Goal: Task Accomplishment & Management: Complete application form

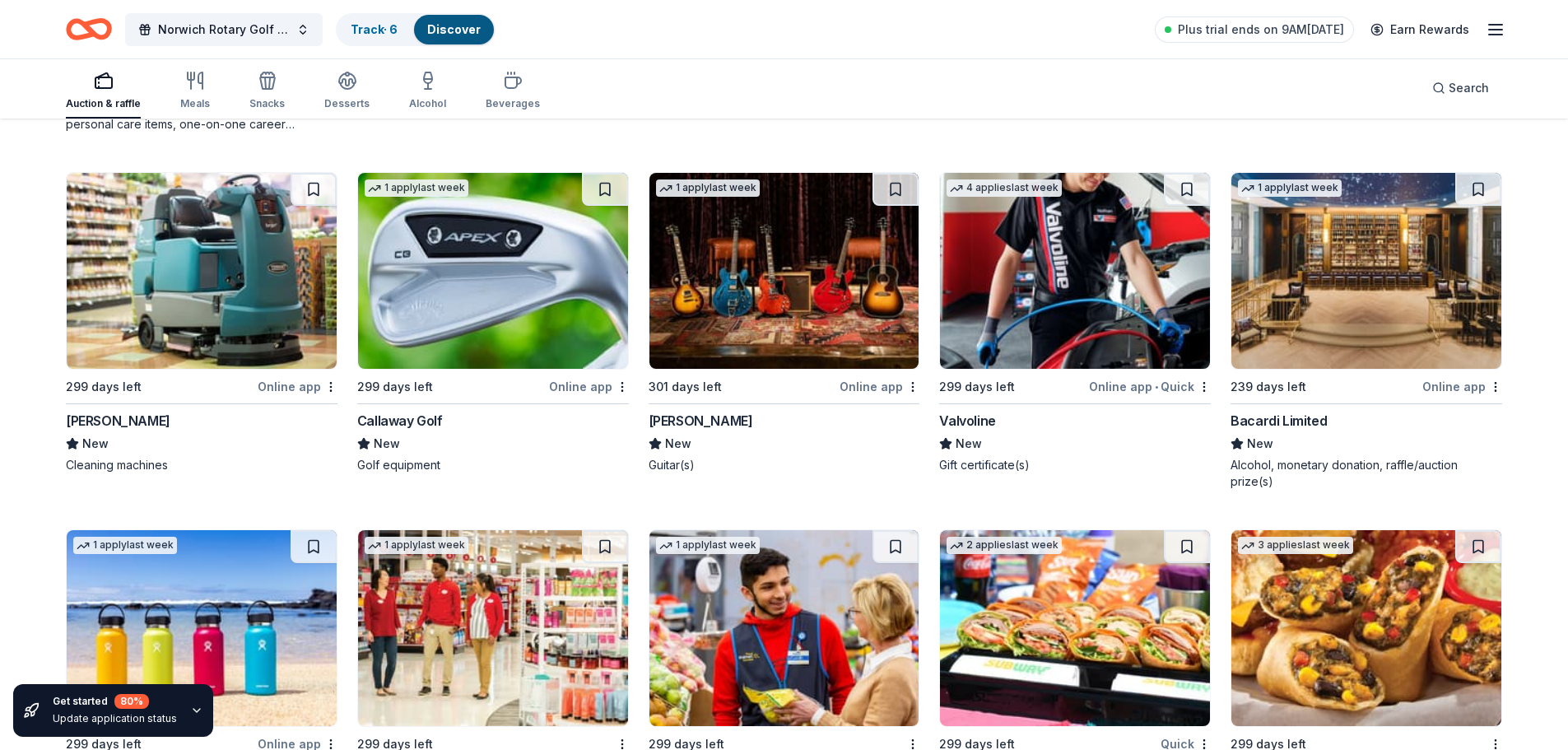
scroll to position [10047, 0]
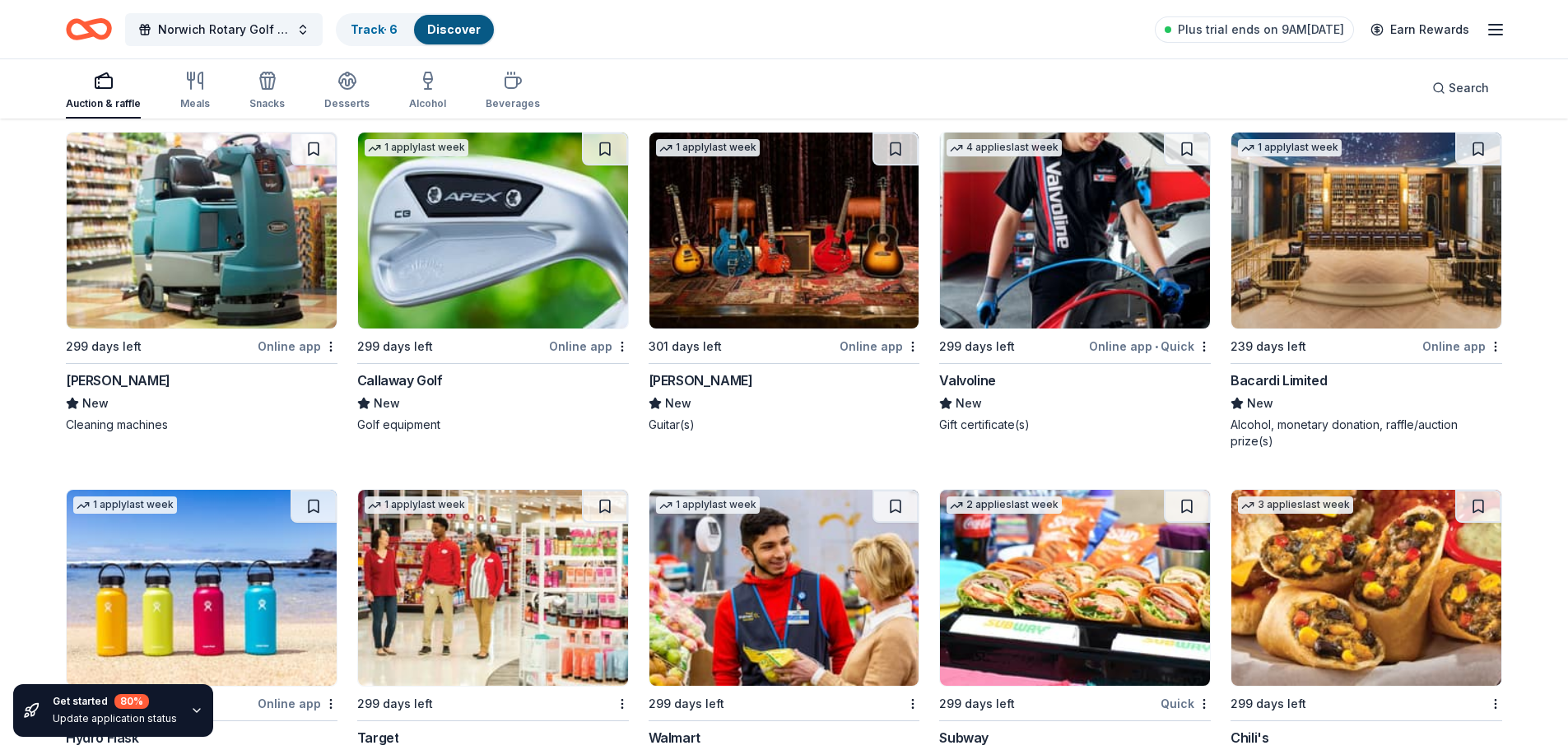
click at [677, 378] on div "Gibson" at bounding box center [701, 380] width 105 height 20
click at [986, 378] on div "Valvoline" at bounding box center [966, 380] width 56 height 20
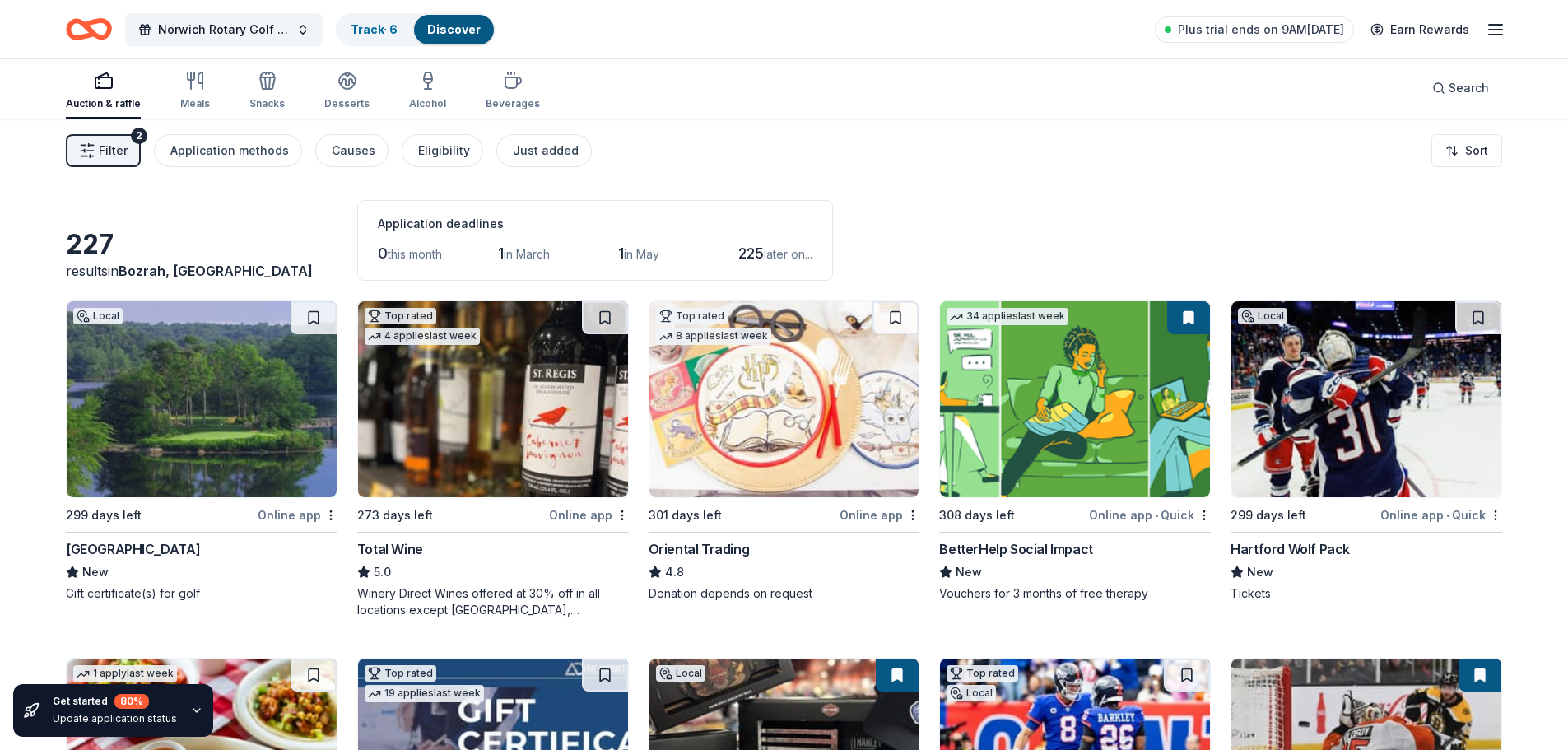
scroll to position [0, 0]
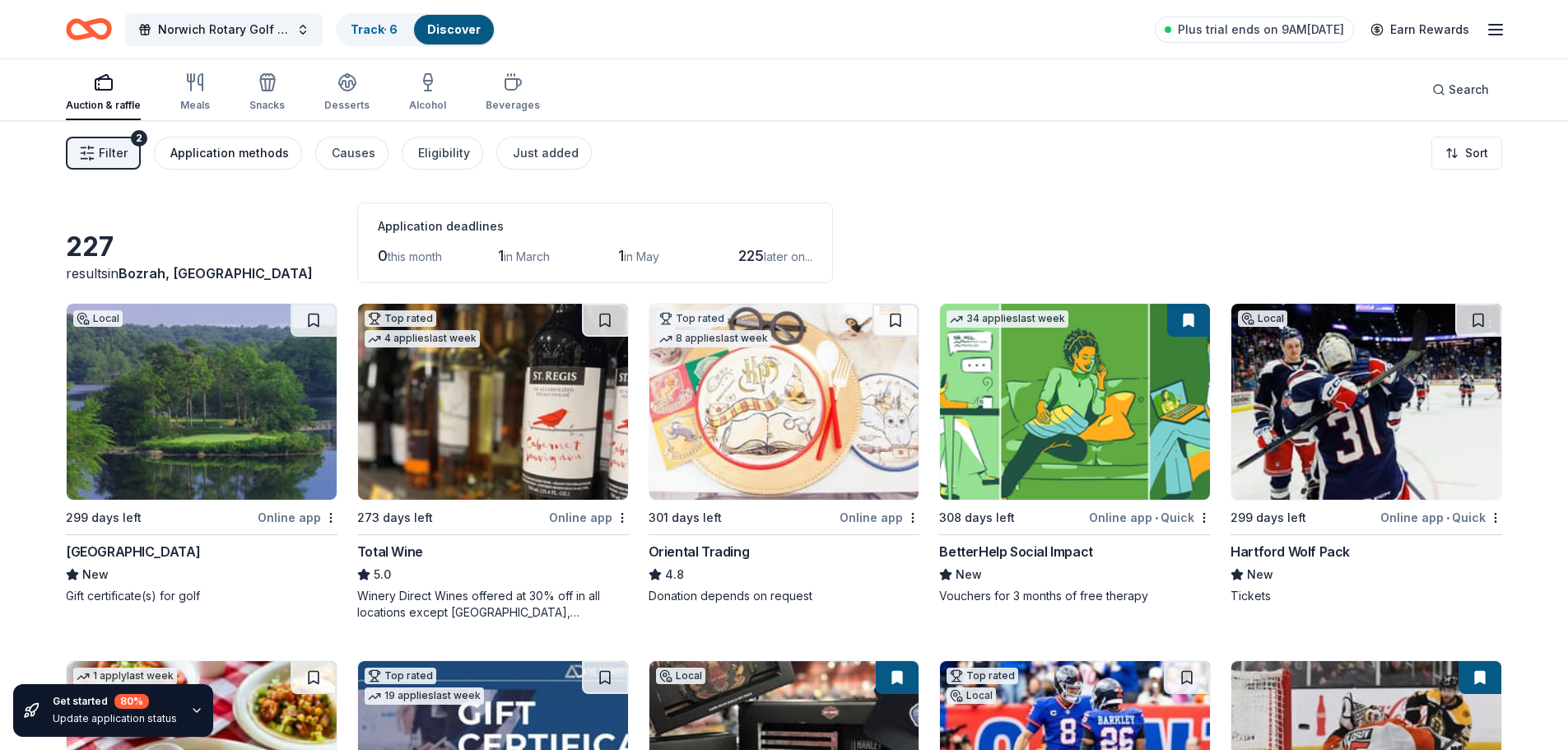
click at [229, 150] on div "Application methods" at bounding box center [230, 153] width 119 height 20
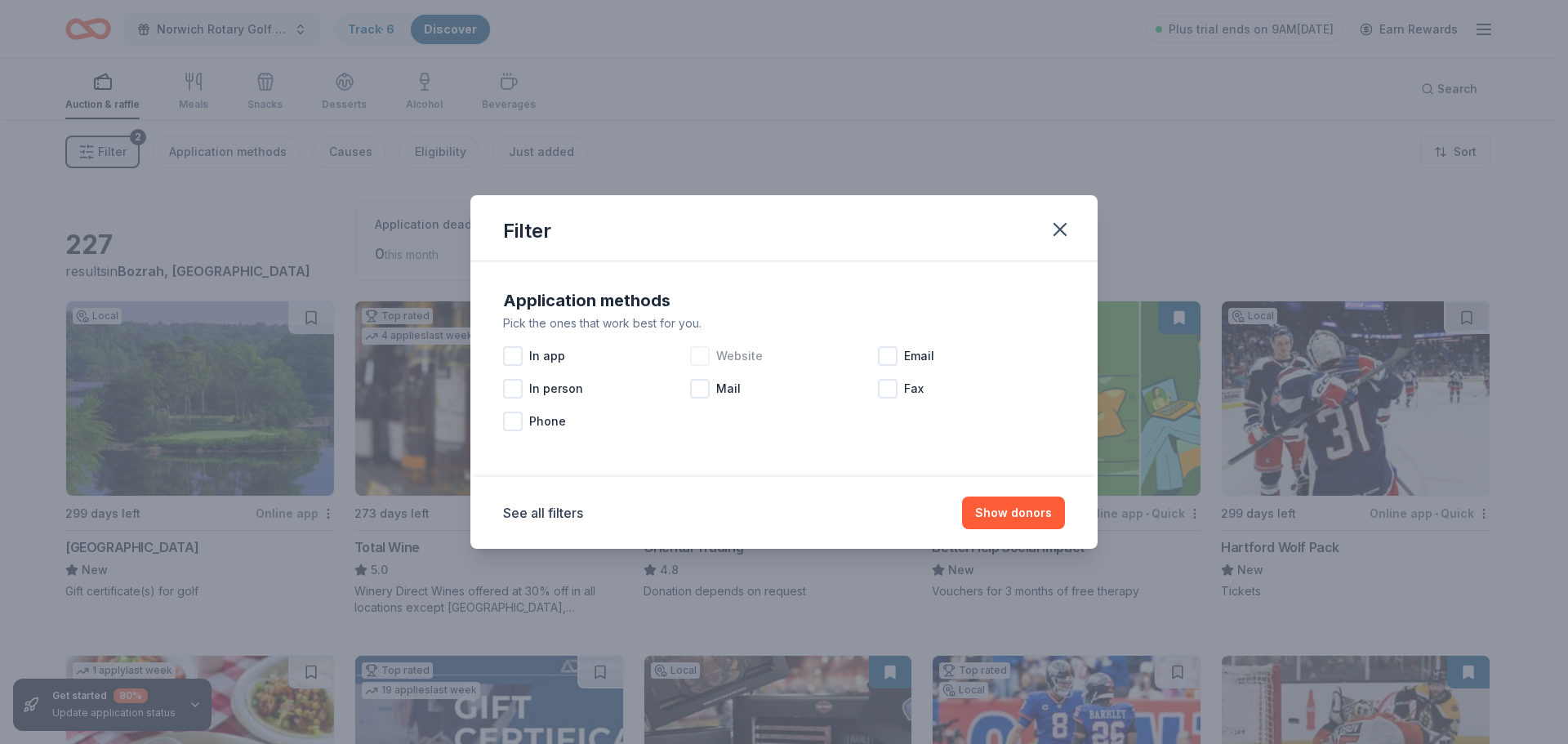
click at [710, 350] on div at bounding box center [700, 356] width 20 height 20
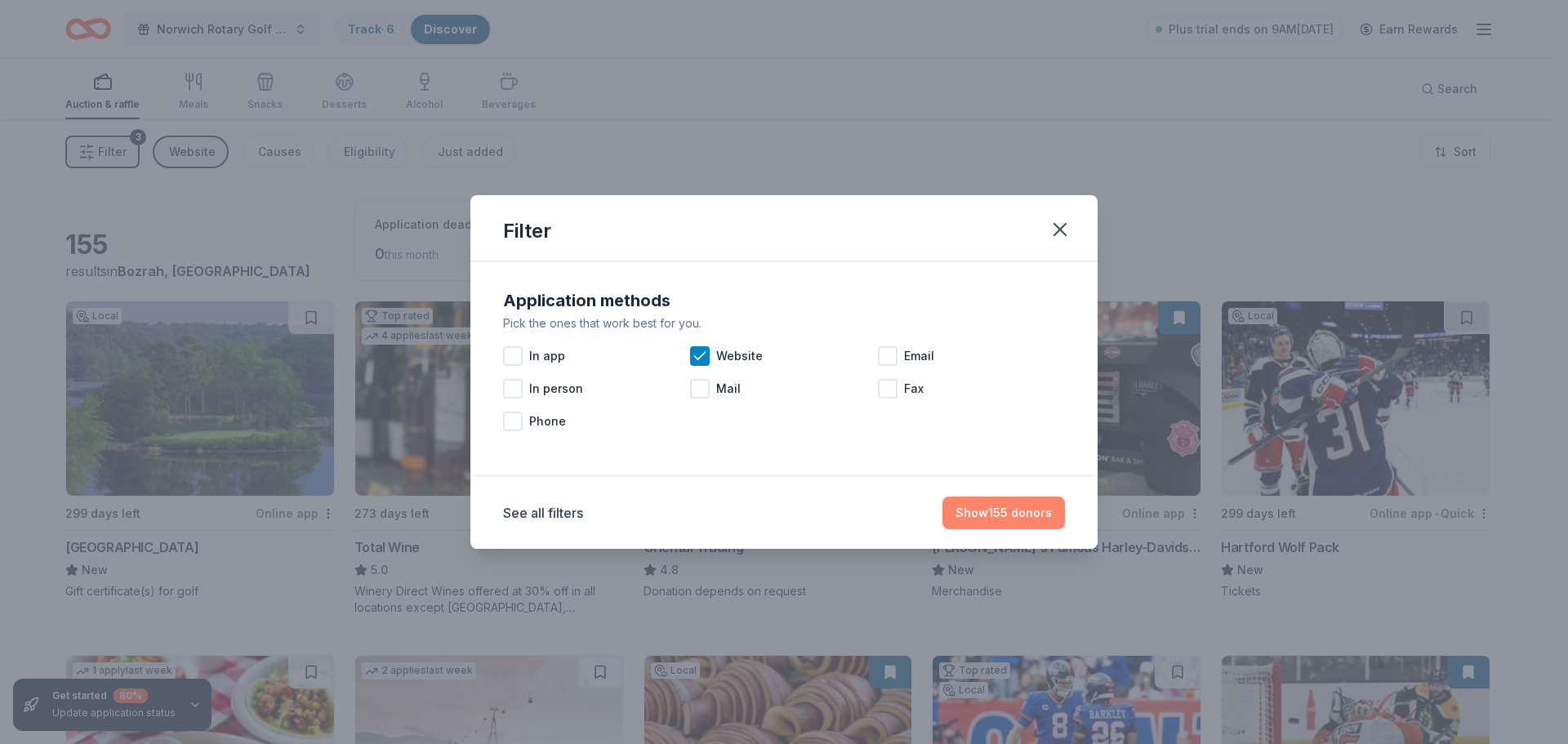
click at [1042, 519] on button "Show 155 donors" at bounding box center [1004, 513] width 123 height 32
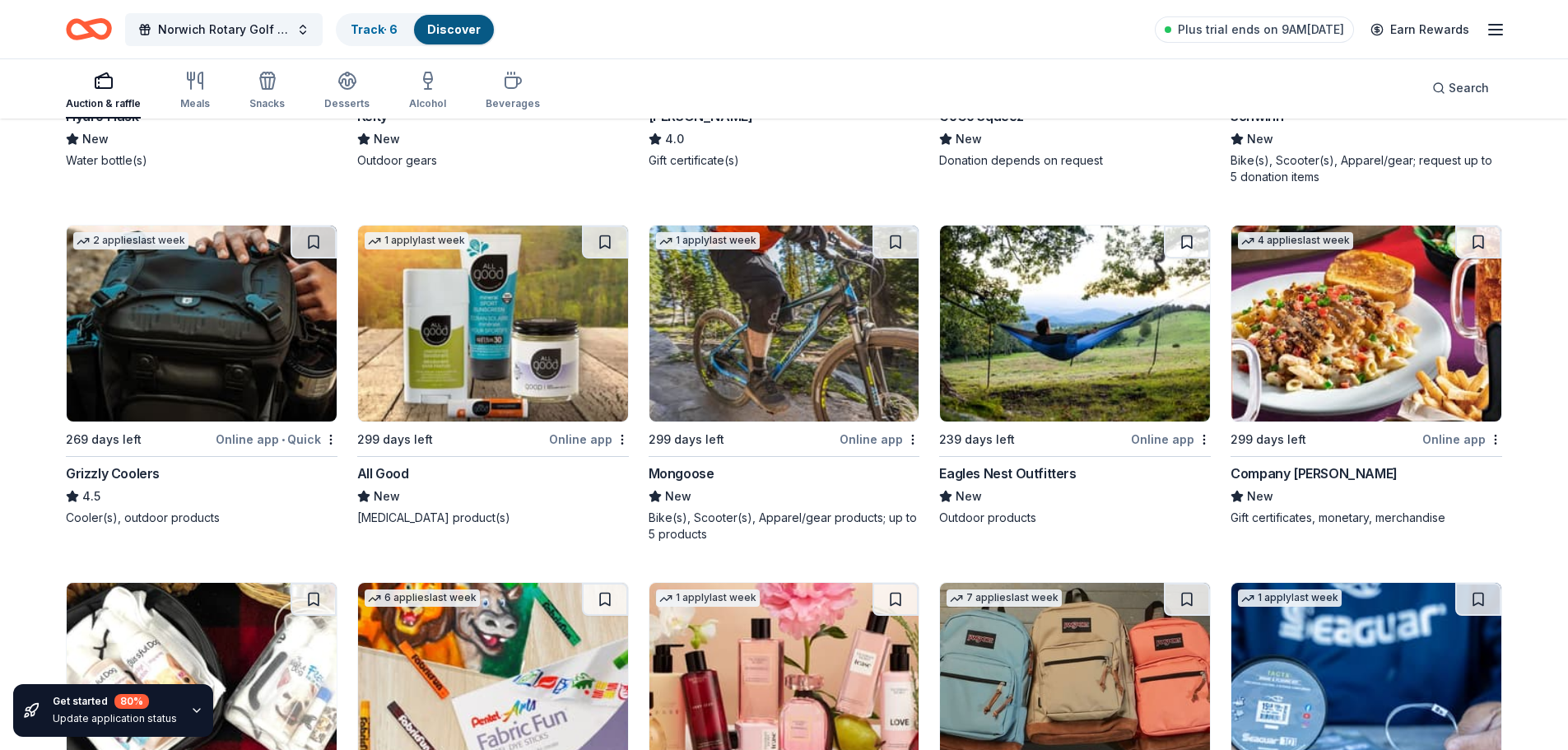
scroll to position [8107, 0]
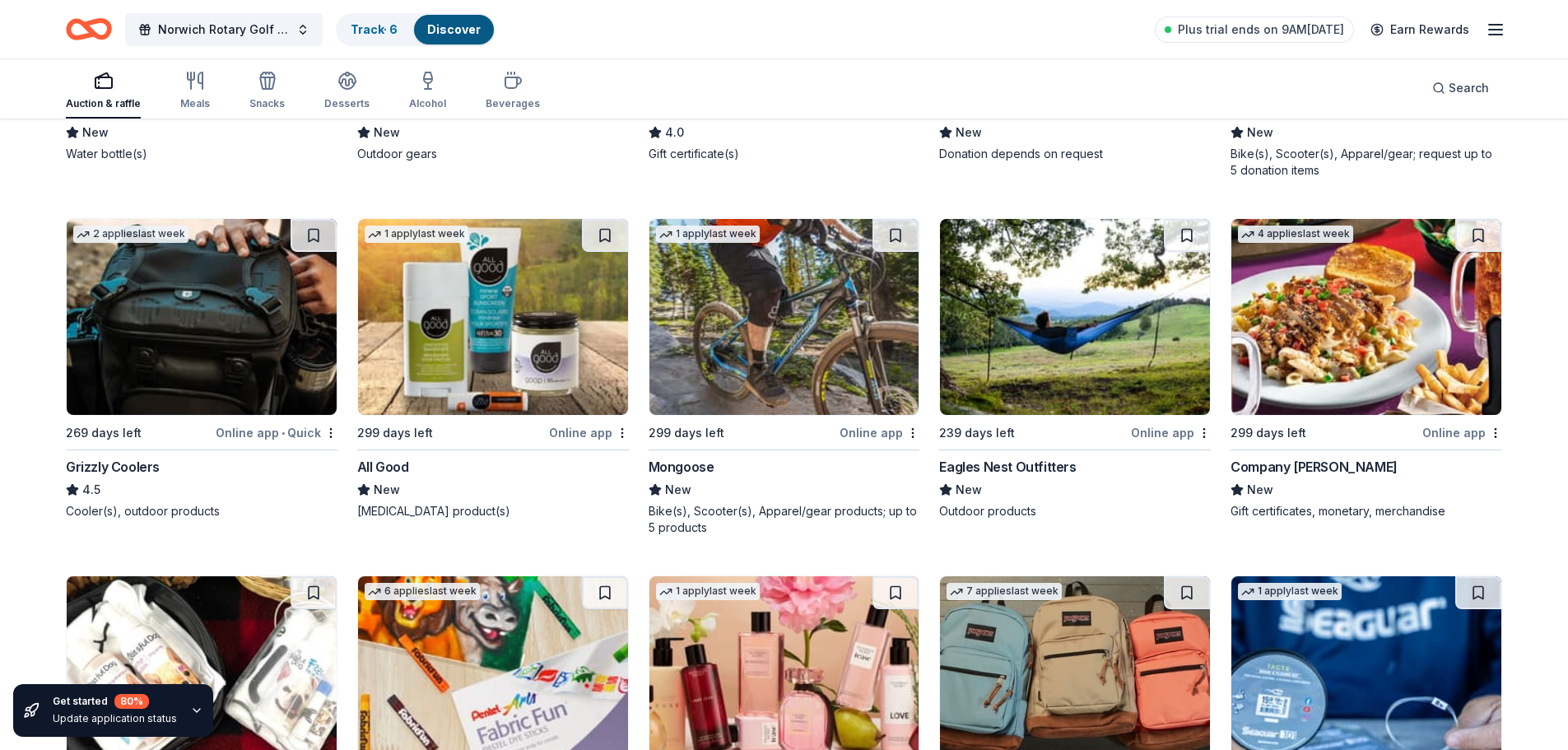
click at [403, 469] on div "All Good" at bounding box center [383, 466] width 52 height 20
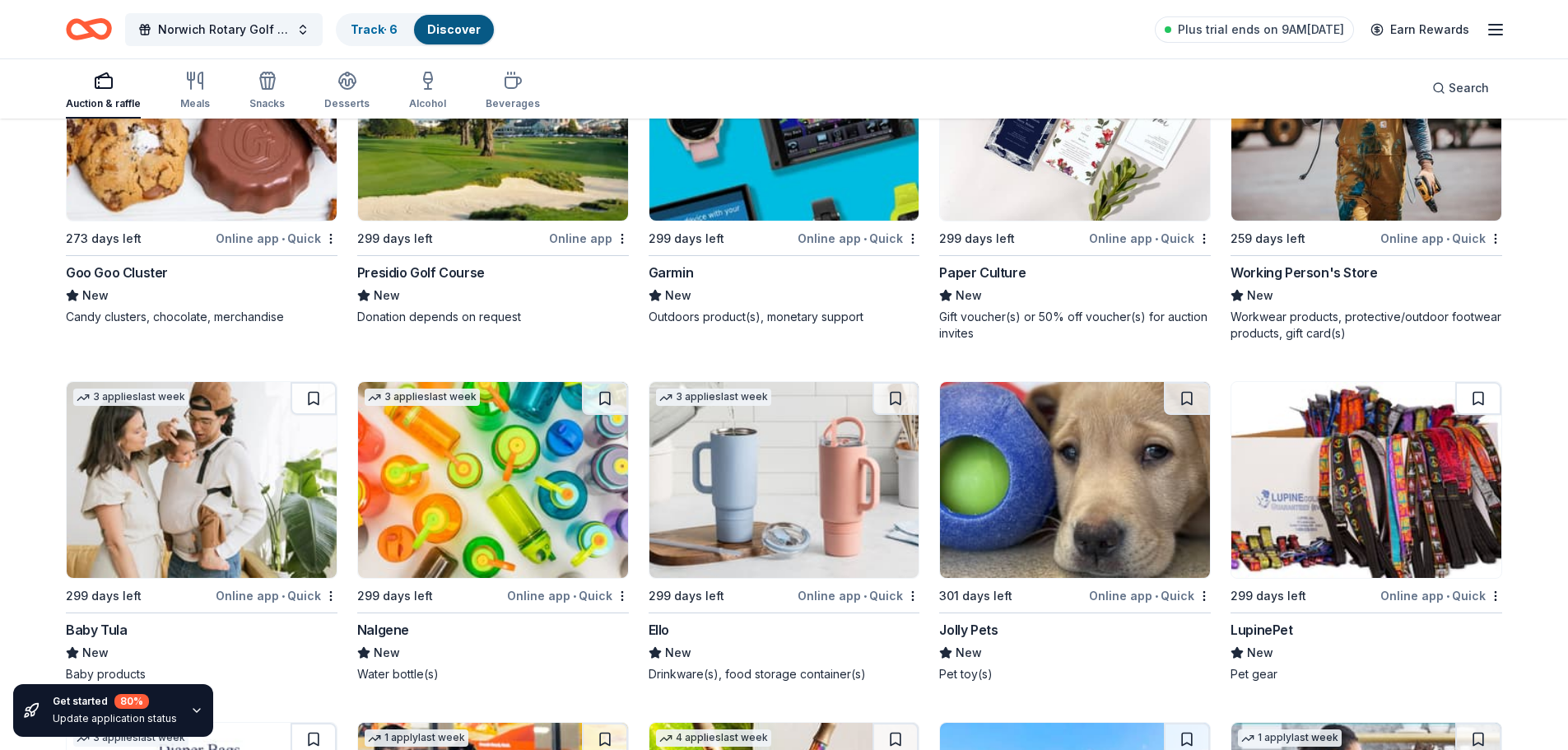
scroll to position [10066, 0]
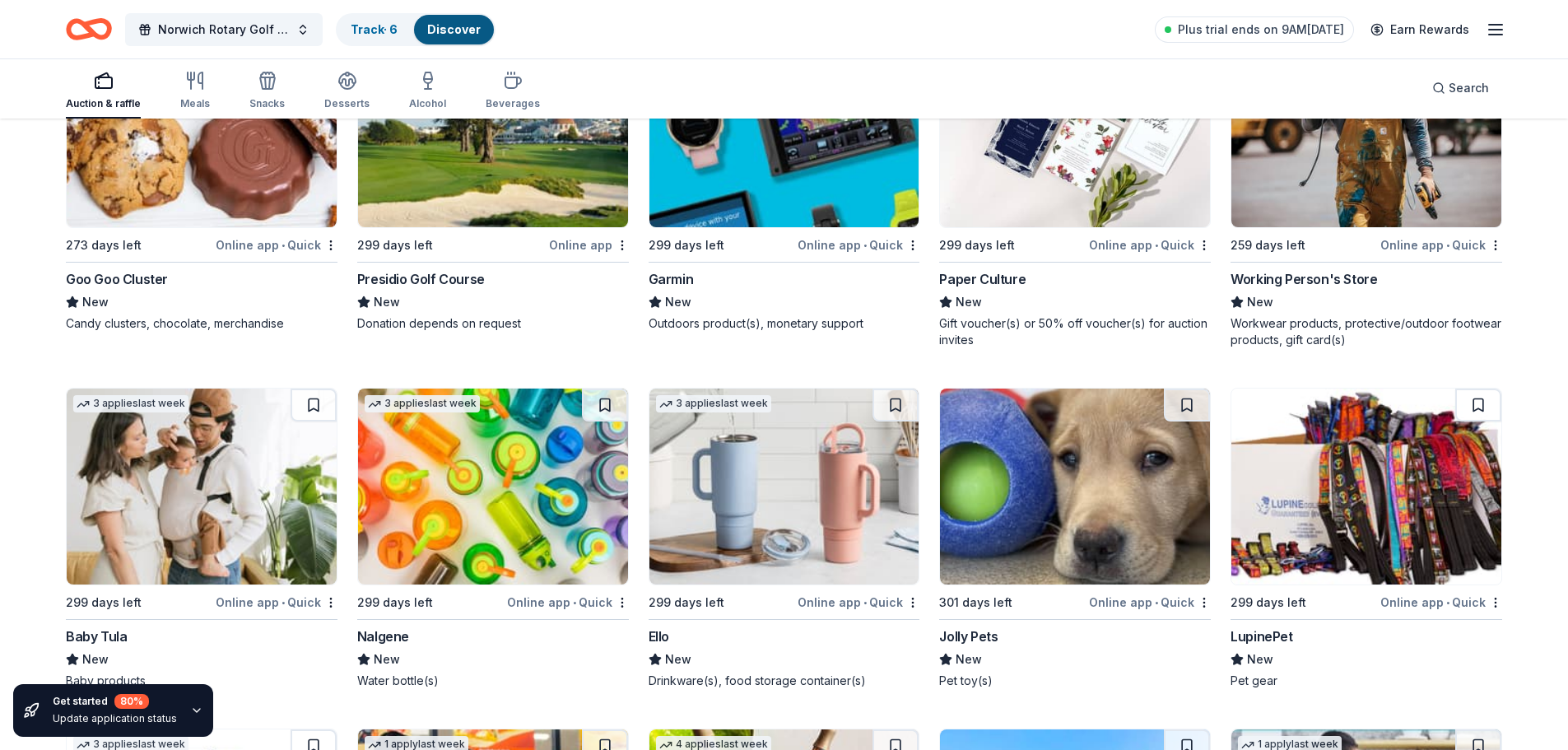
click at [107, 635] on div "Baby Tula" at bounding box center [96, 636] width 61 height 20
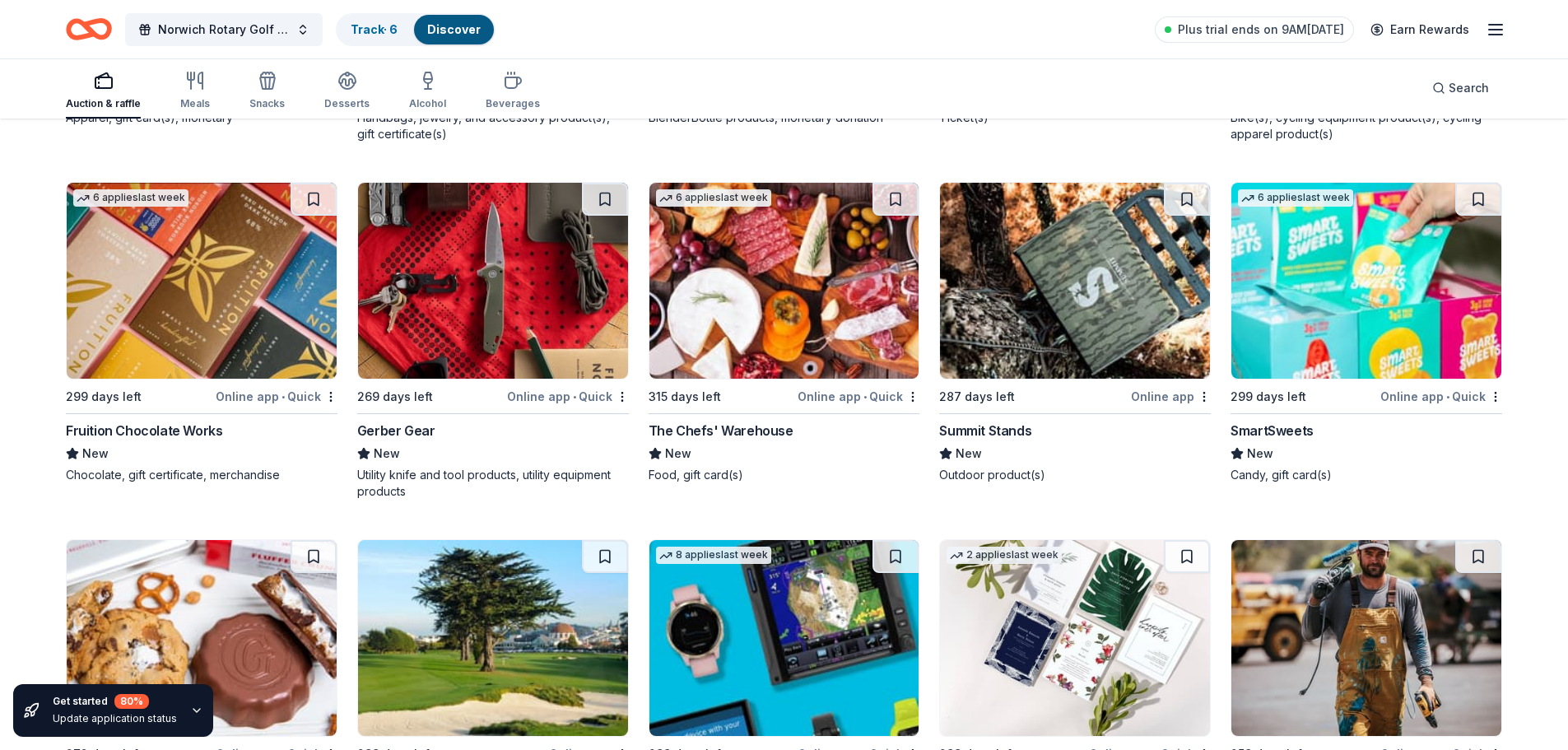
scroll to position [9489, 0]
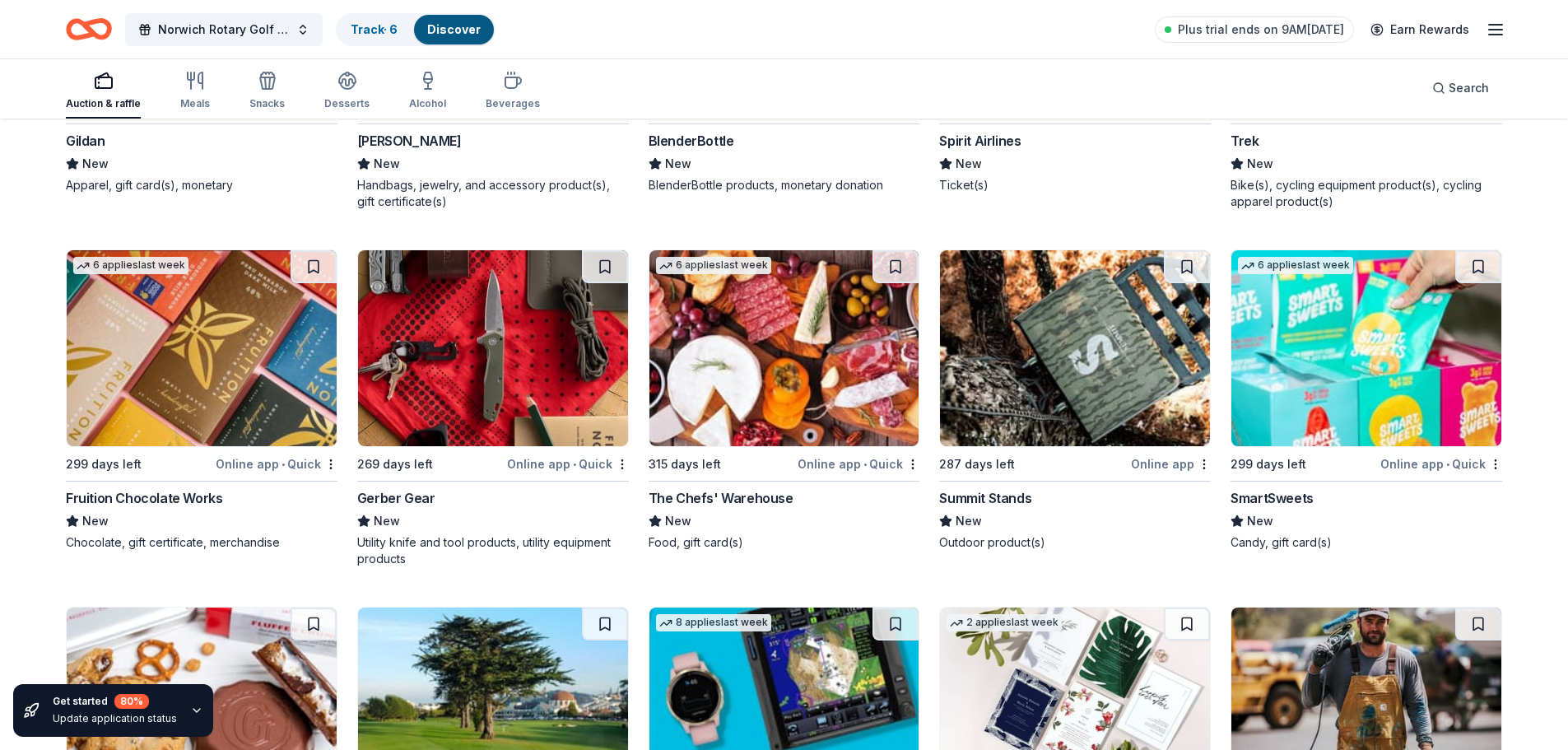
click at [155, 491] on div "Fruition Chocolate Works" at bounding box center [144, 498] width 156 height 20
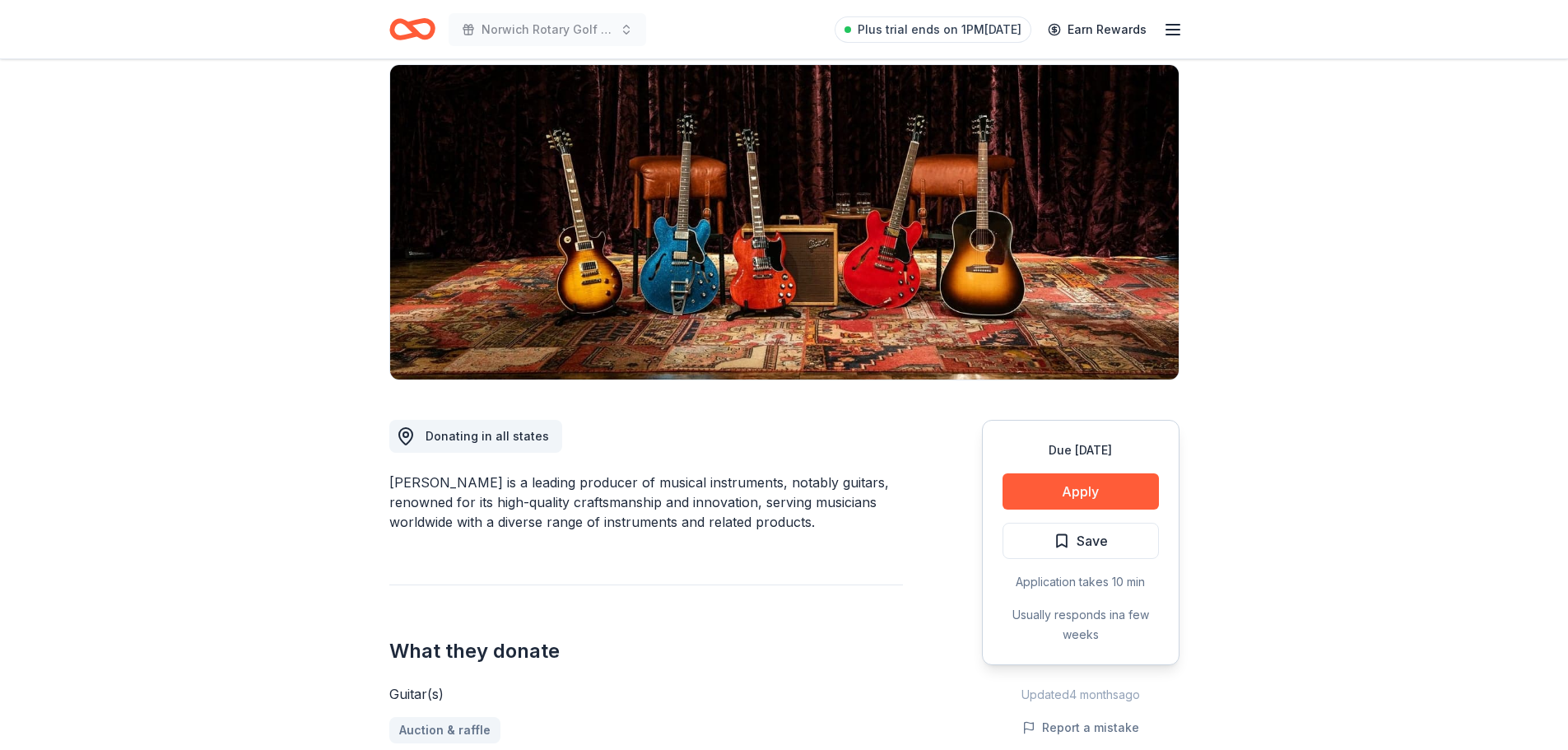
scroll to position [164, 0]
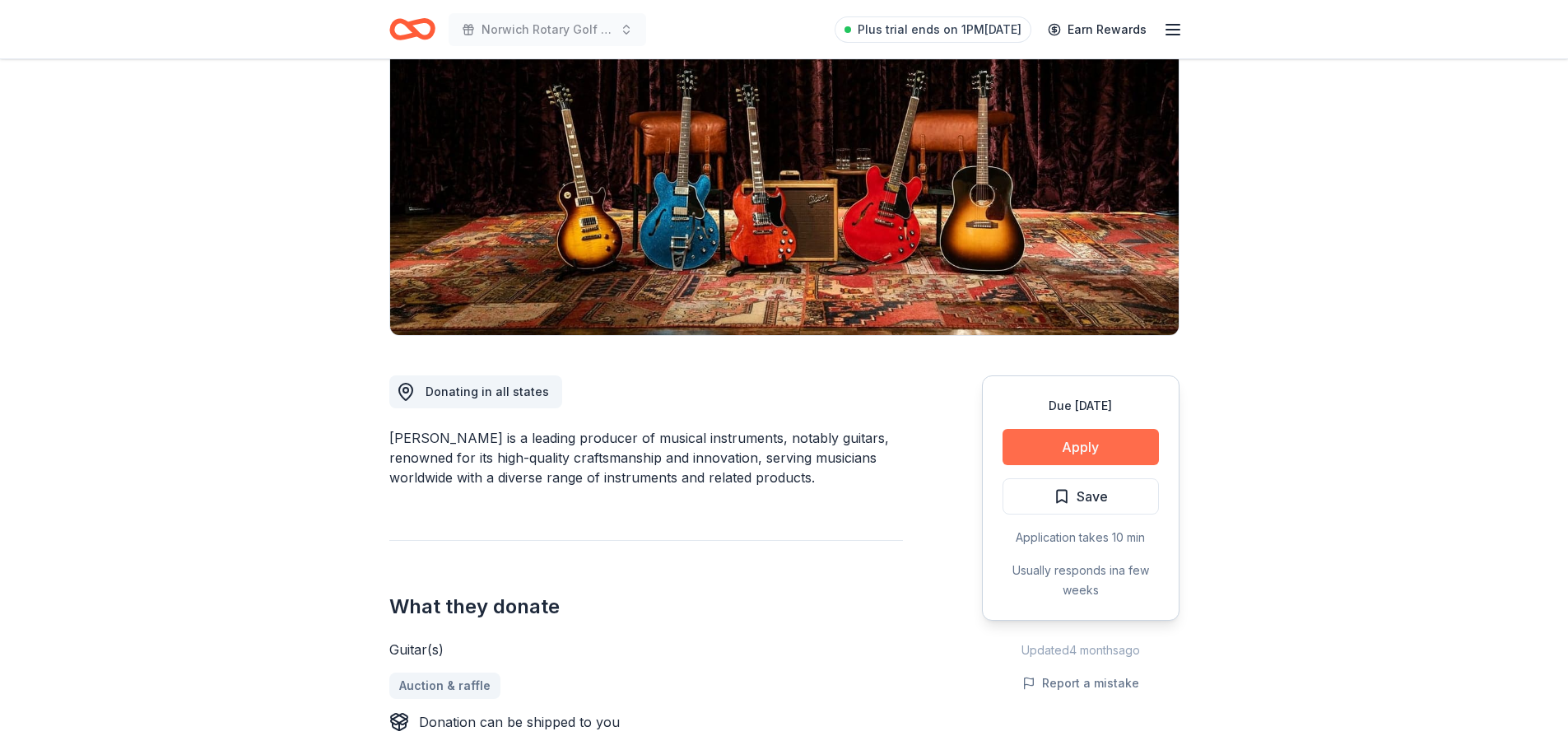
click at [1124, 444] on button "Apply" at bounding box center [1081, 447] width 156 height 36
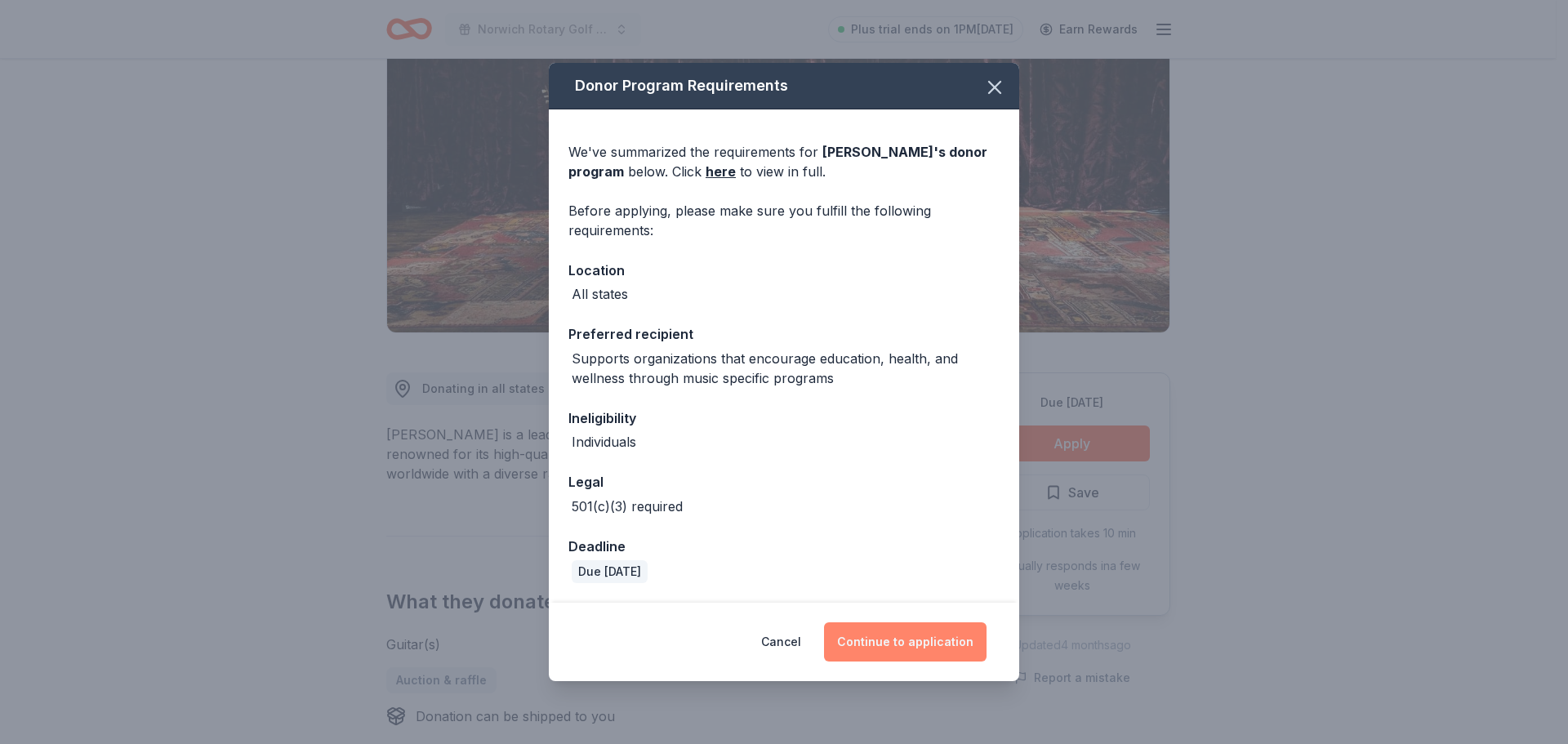
click at [948, 648] on button "Continue to application" at bounding box center [905, 642] width 163 height 39
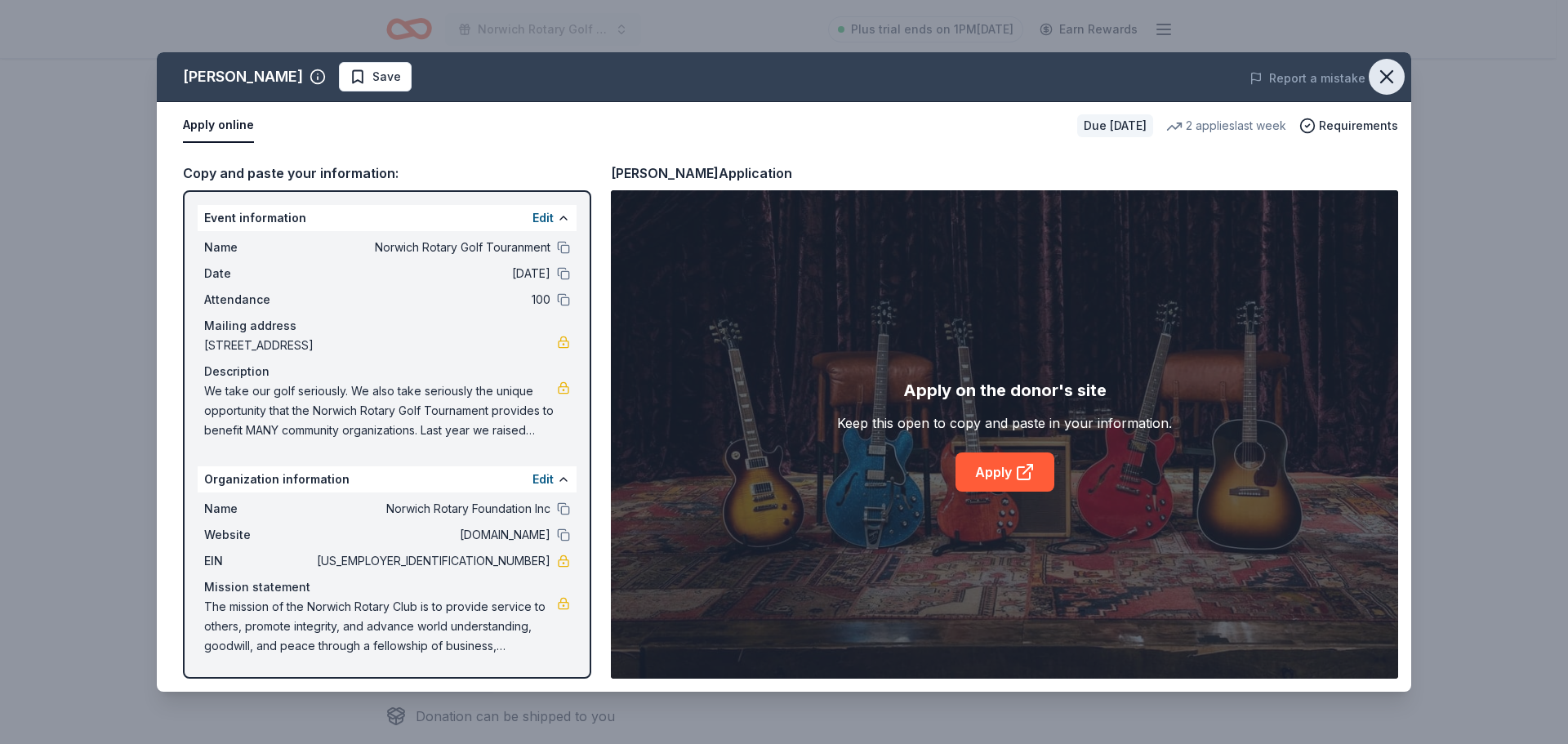
click at [1392, 71] on icon "button" at bounding box center [1386, 76] width 11 height 11
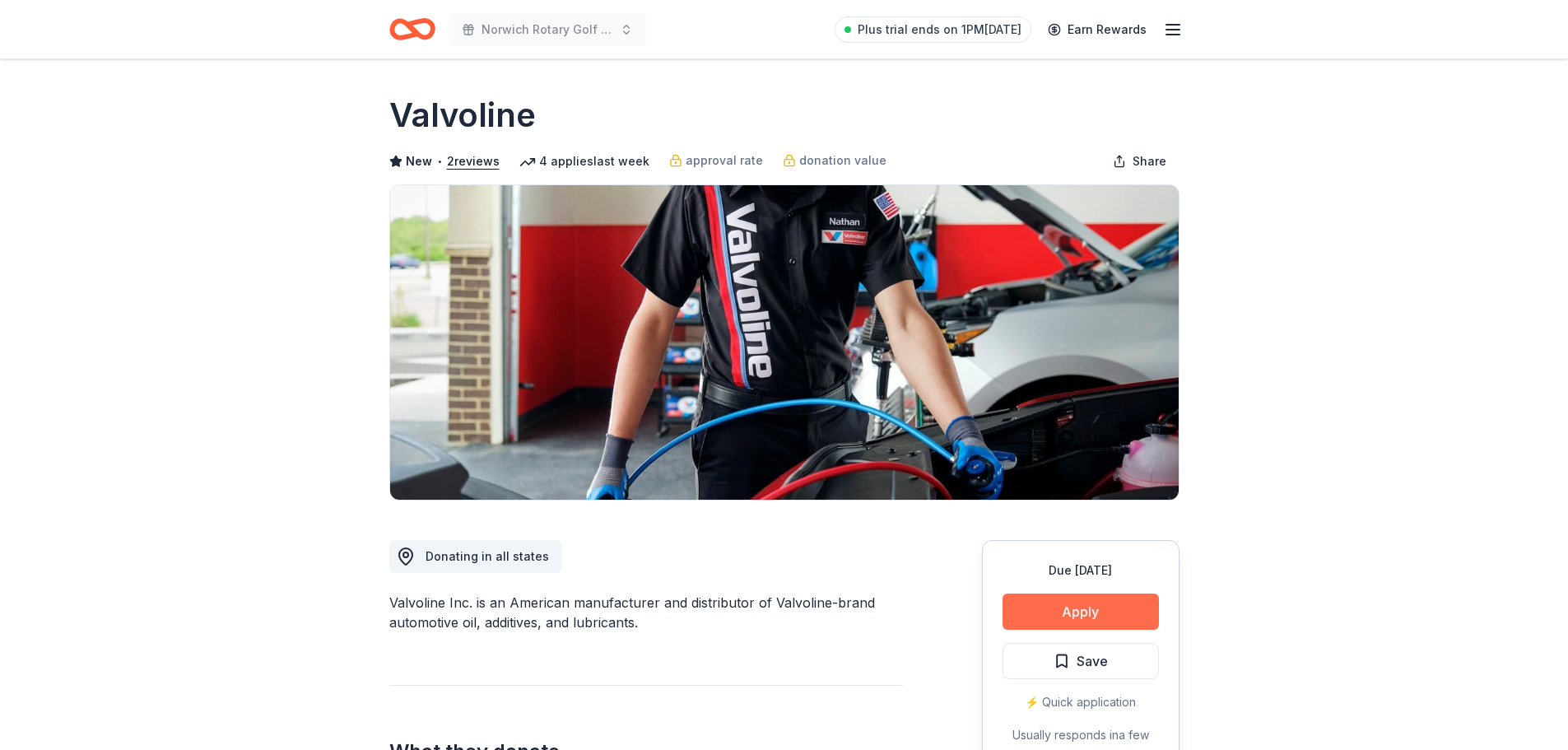
click at [1055, 608] on button "Apply" at bounding box center [1081, 612] width 156 height 36
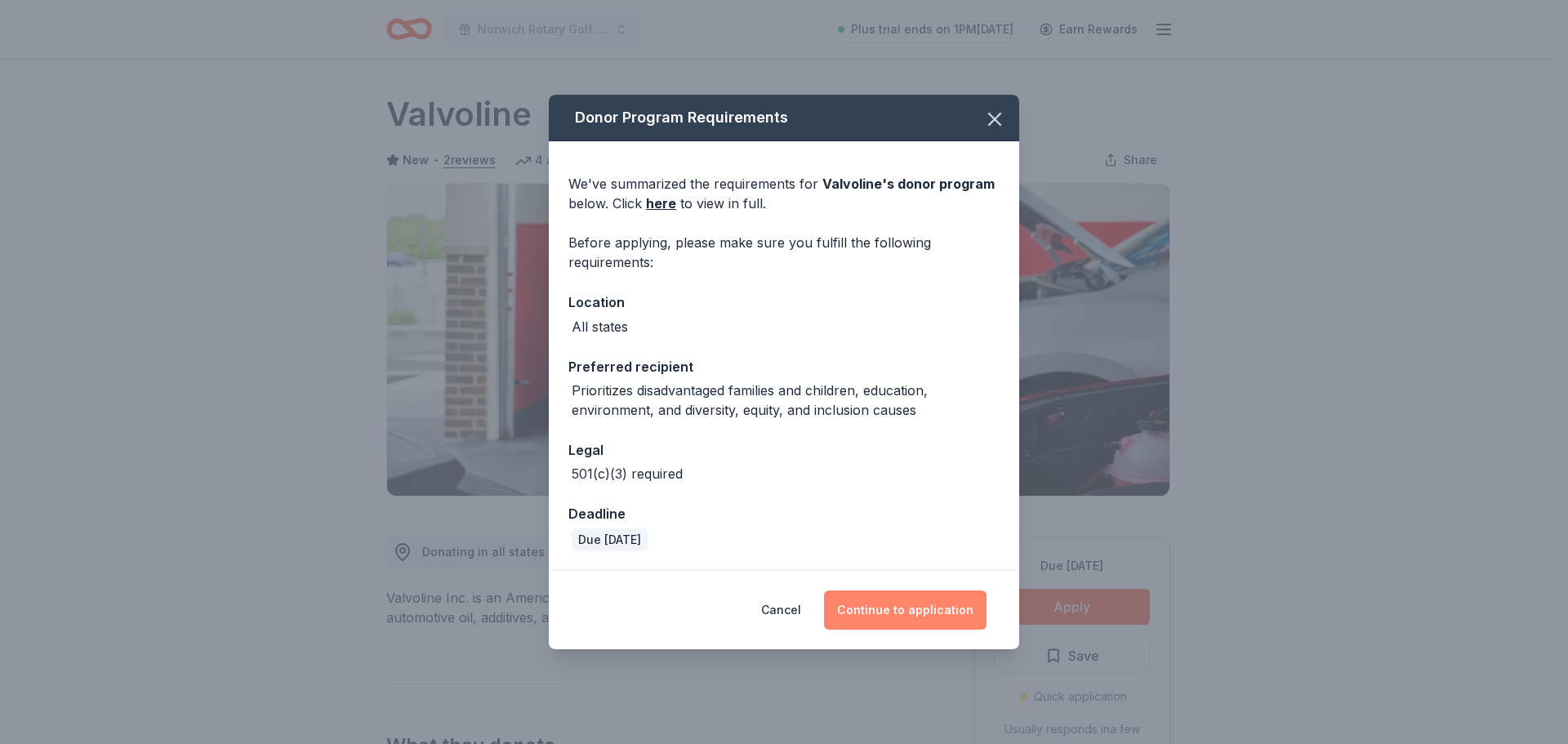
click at [905, 612] on button "Continue to application" at bounding box center [905, 610] width 163 height 39
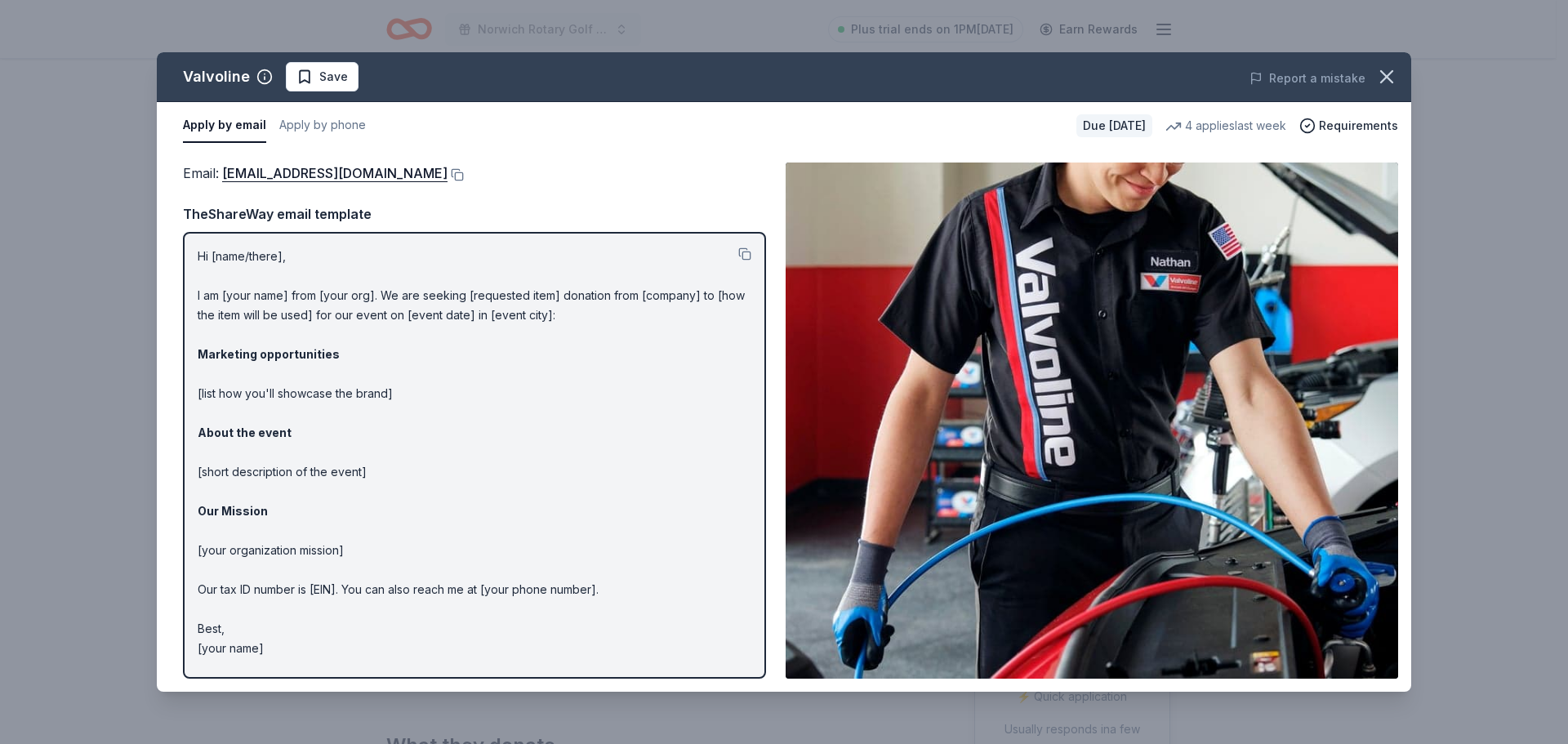
click at [593, 653] on p "Hi [name/there], I am [your name] from [your org]. We are seeking [requested it…" at bounding box center [474, 452] width 554 height 412
click at [1392, 70] on icon "button" at bounding box center [1386, 77] width 23 height 23
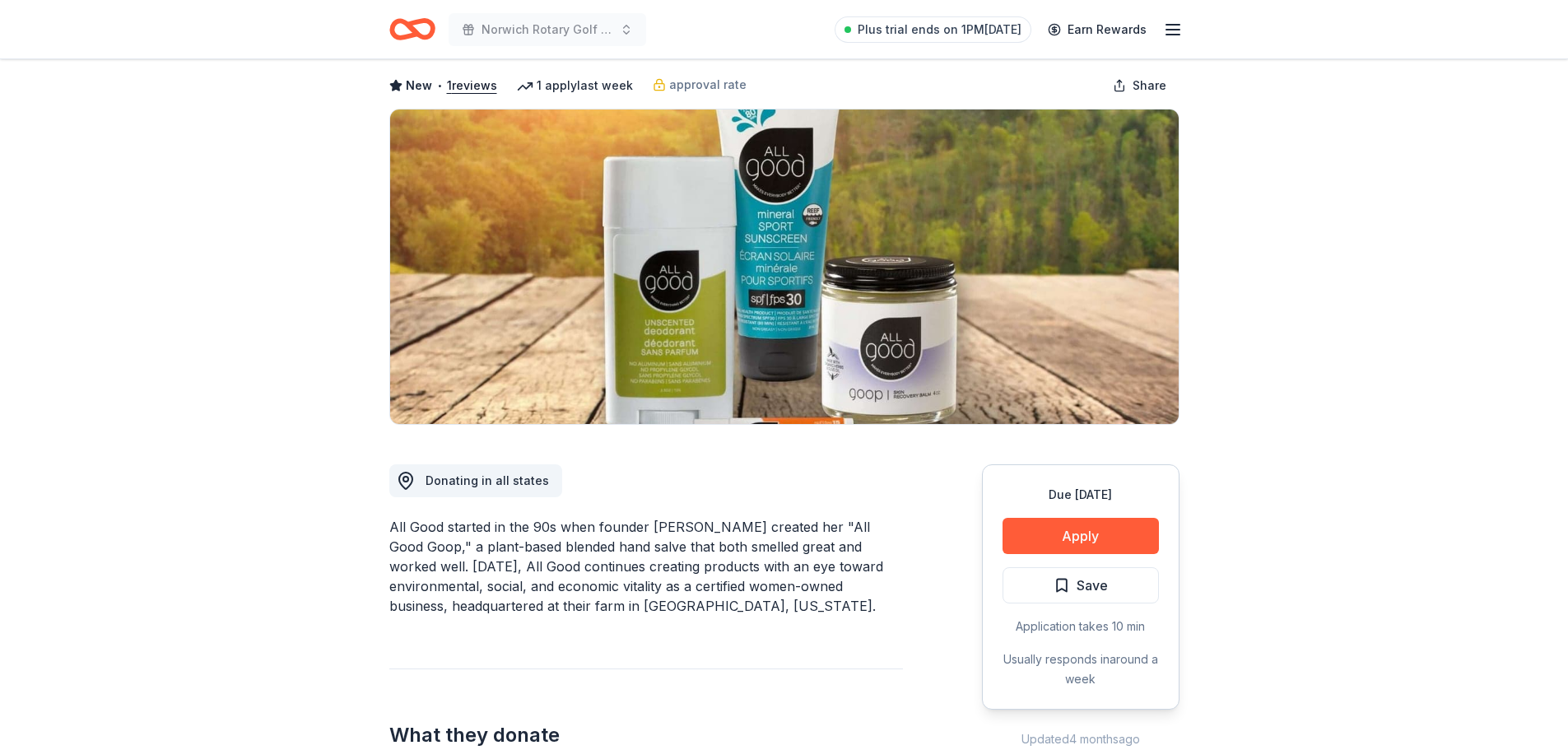
scroll to position [83, 0]
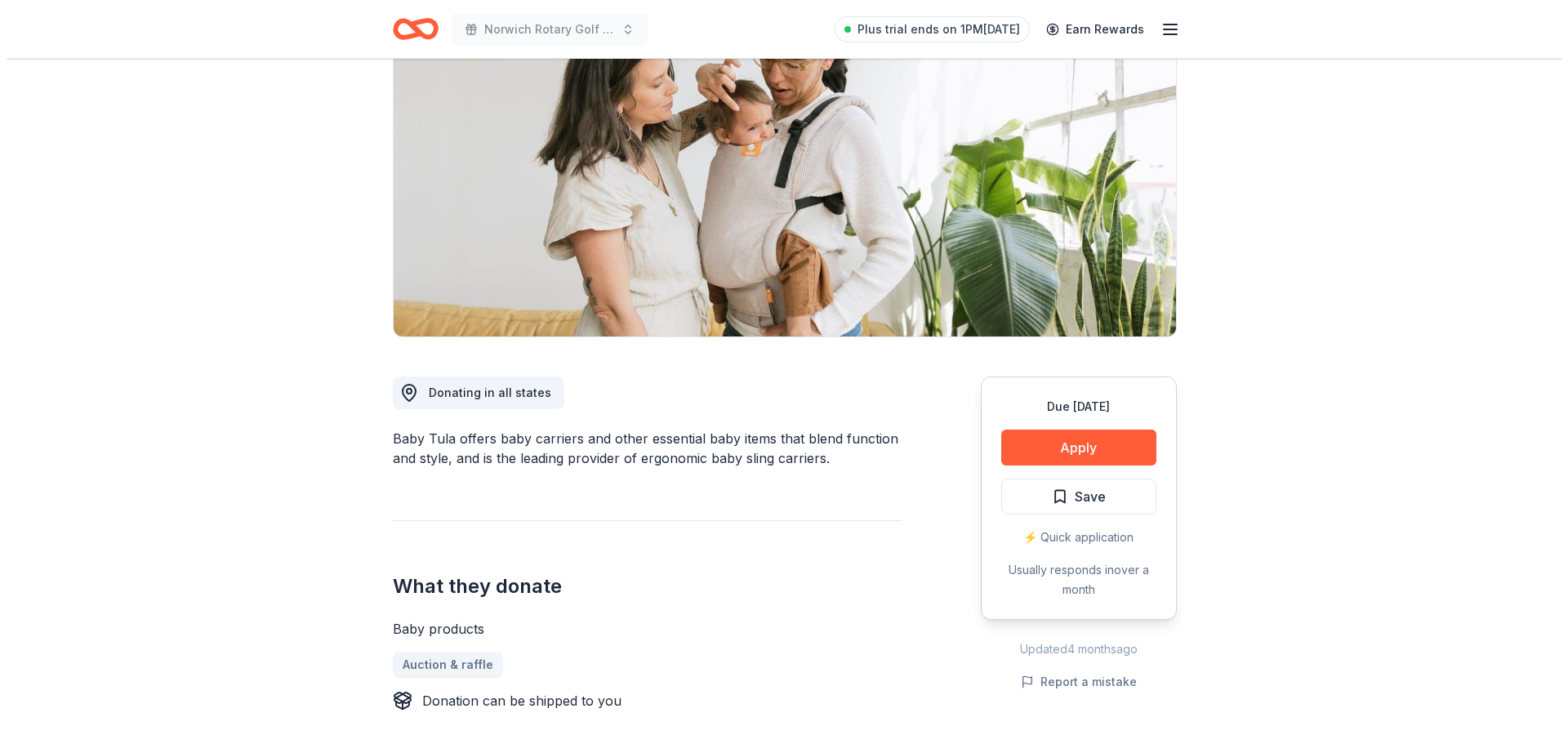
scroll to position [245, 0]
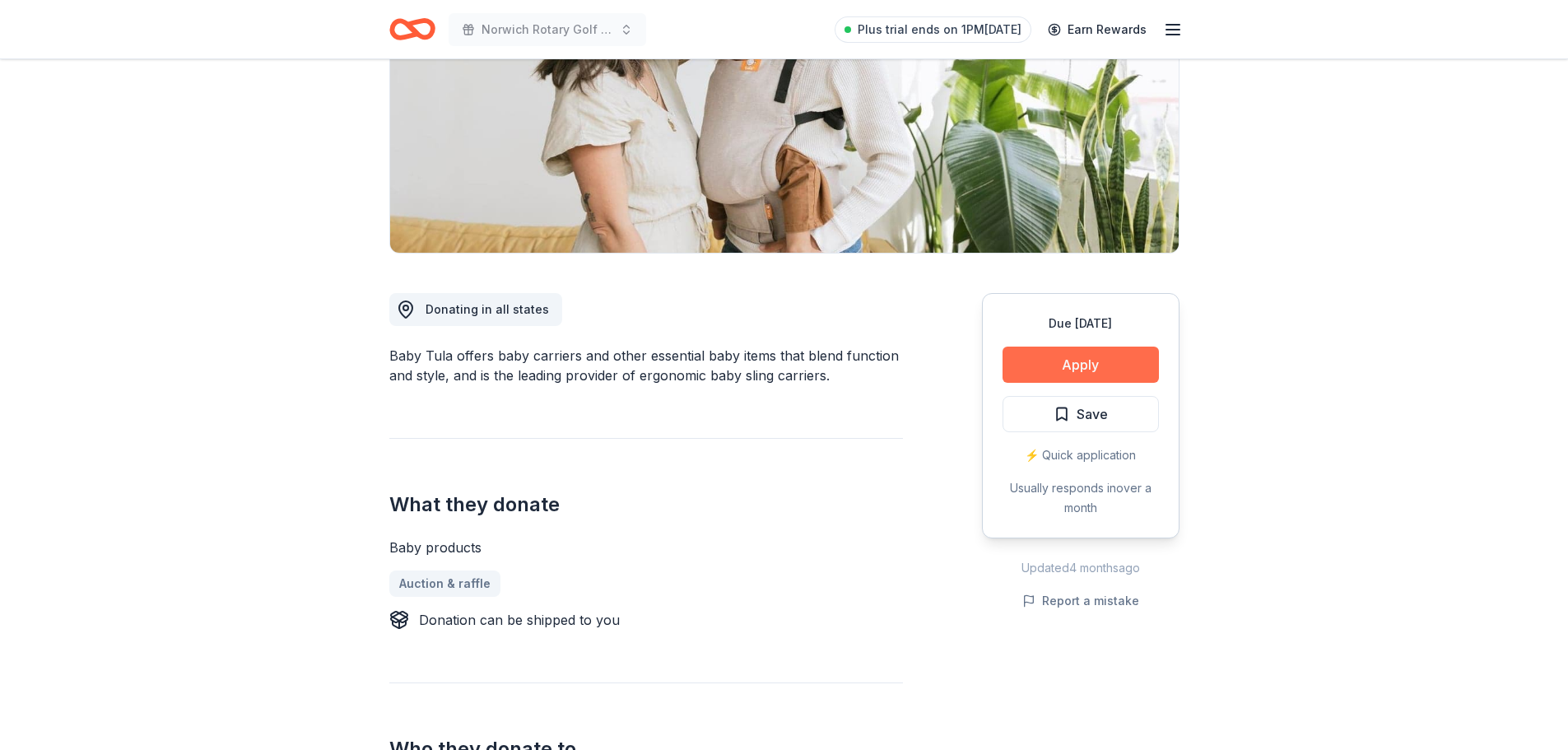
click at [1091, 360] on button "Apply" at bounding box center [1081, 365] width 156 height 36
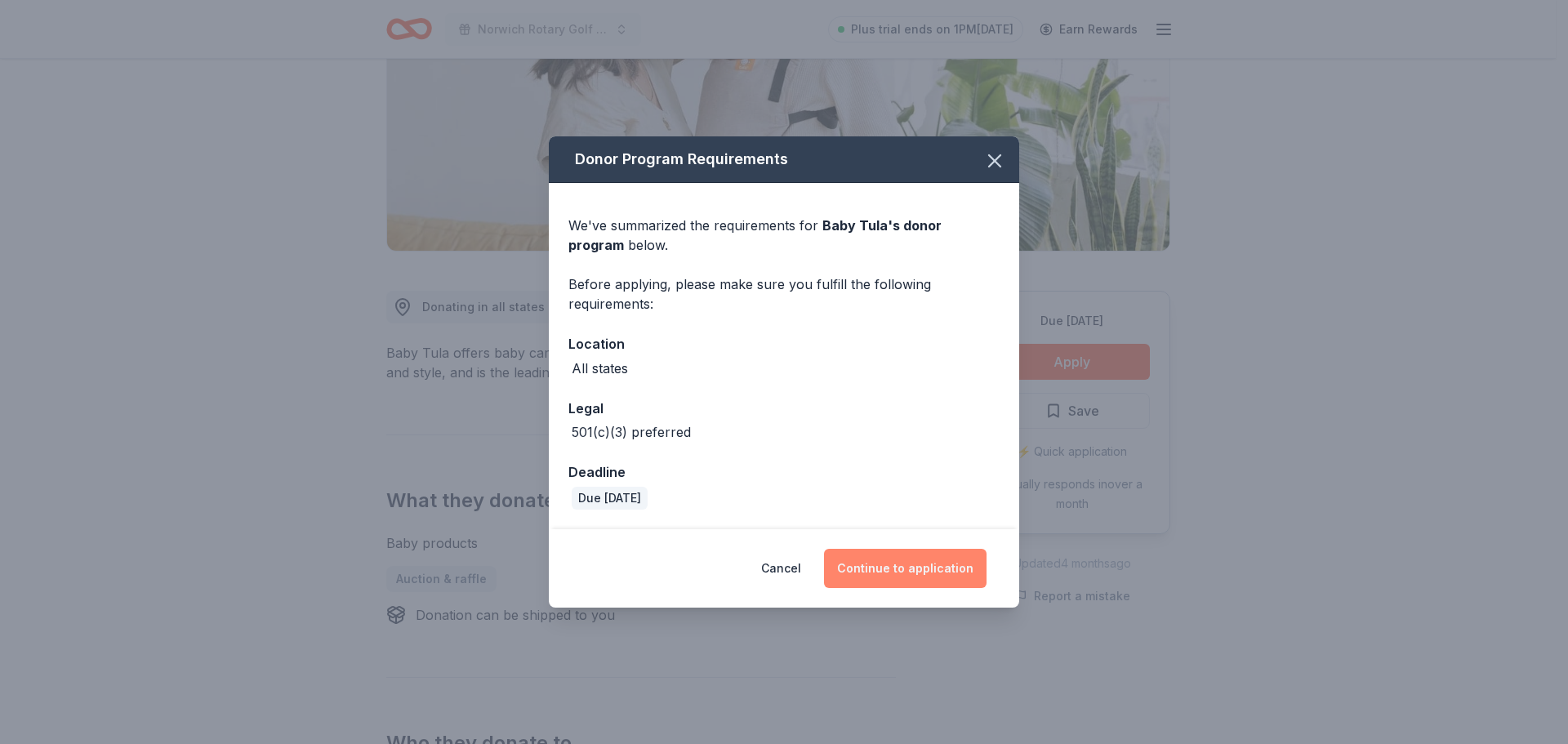
click at [945, 577] on button "Continue to application" at bounding box center [905, 568] width 163 height 39
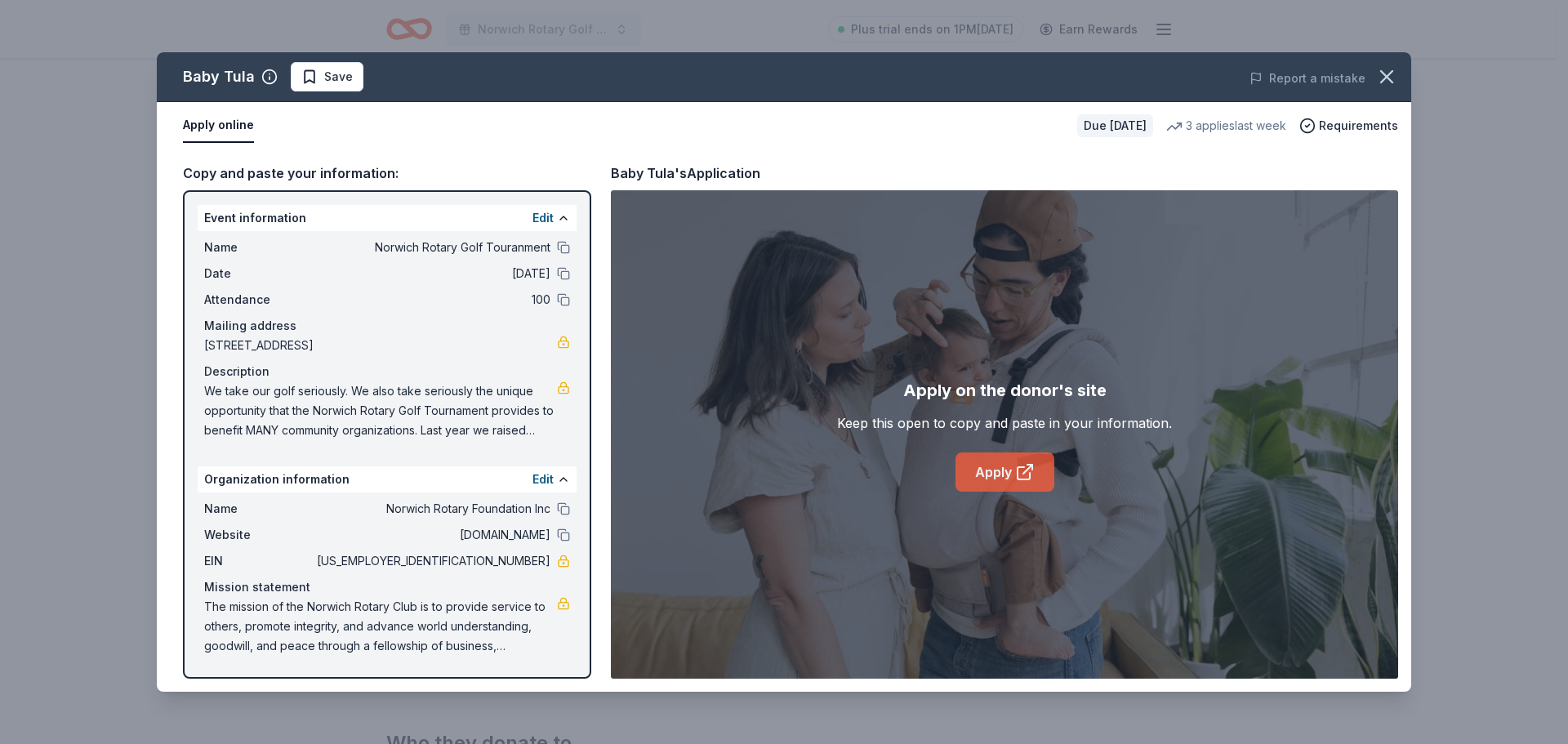
click at [1009, 468] on link "Apply" at bounding box center [1005, 472] width 99 height 39
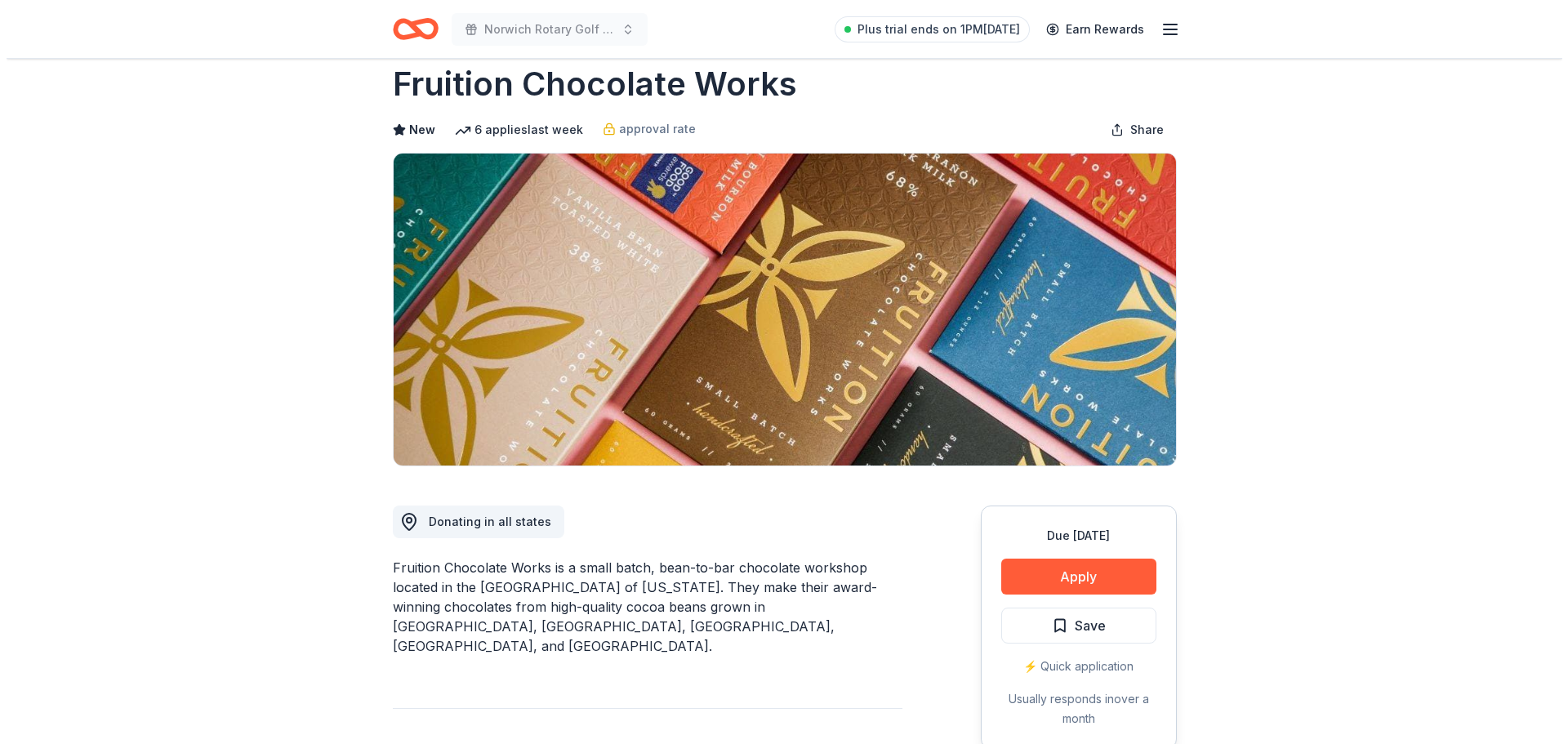
scroll to position [163, 0]
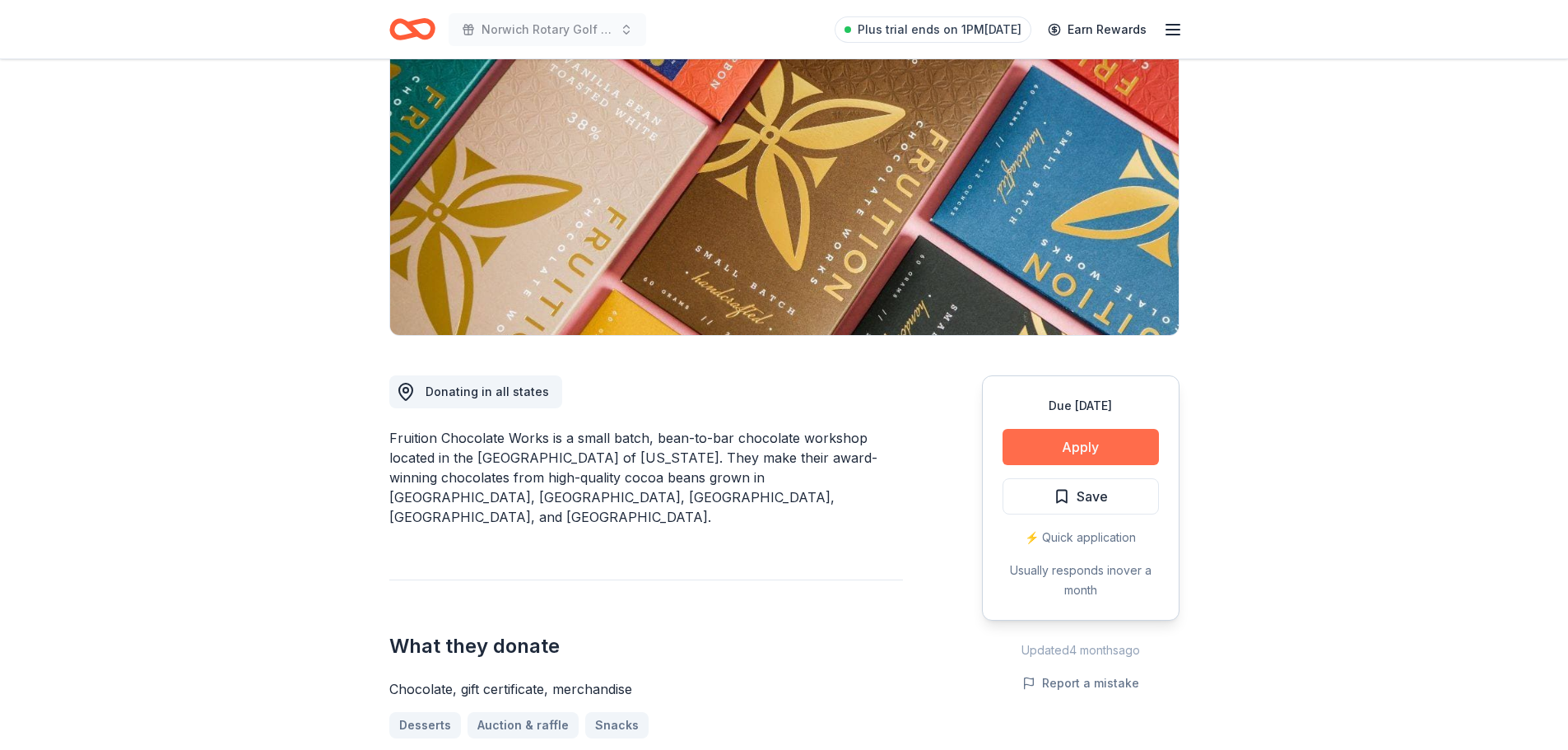
click at [1056, 446] on button "Apply" at bounding box center [1081, 447] width 156 height 36
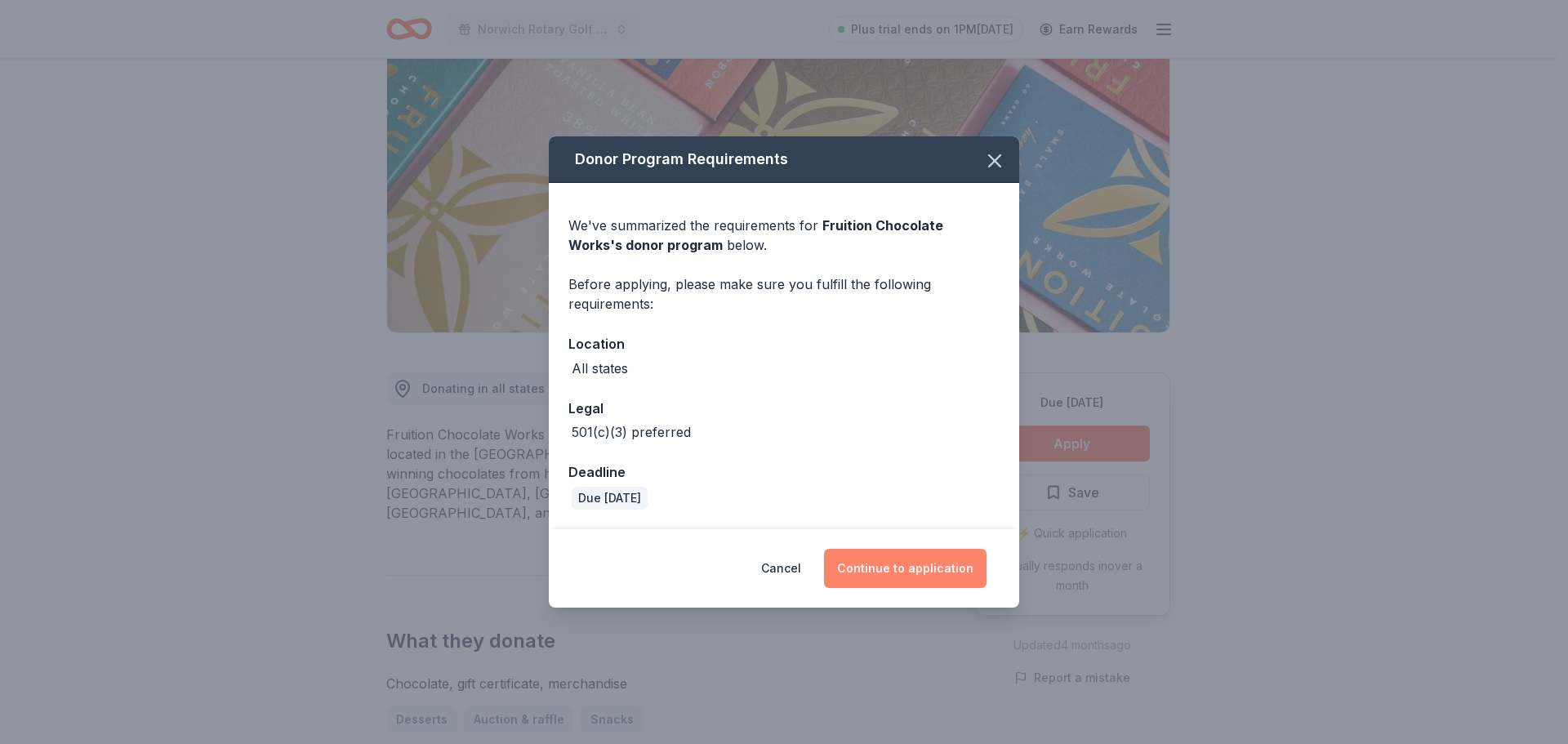
click at [932, 560] on button "Continue to application" at bounding box center [905, 568] width 163 height 39
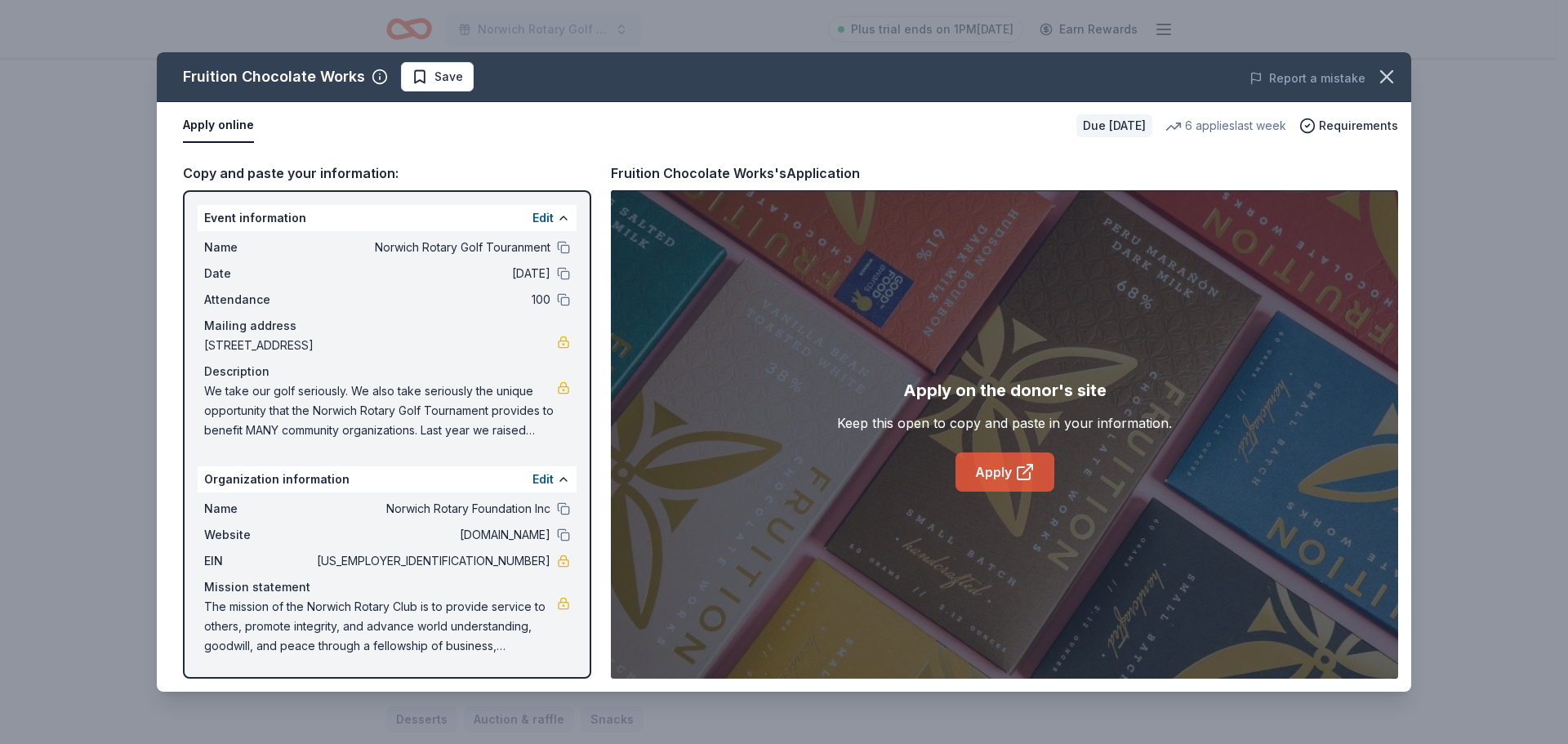
click at [1027, 468] on icon at bounding box center [1025, 472] width 20 height 20
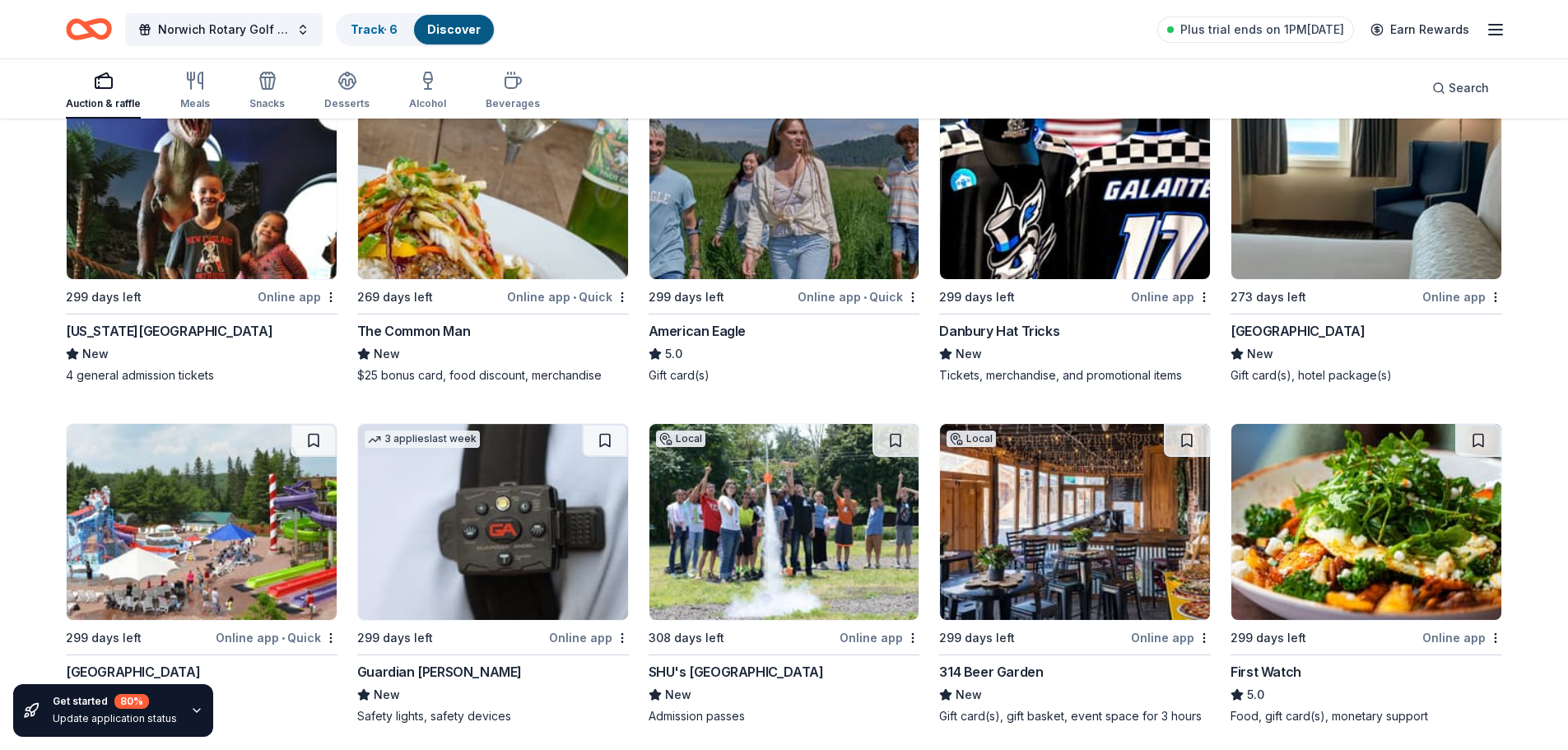
scroll to position [1635, 0]
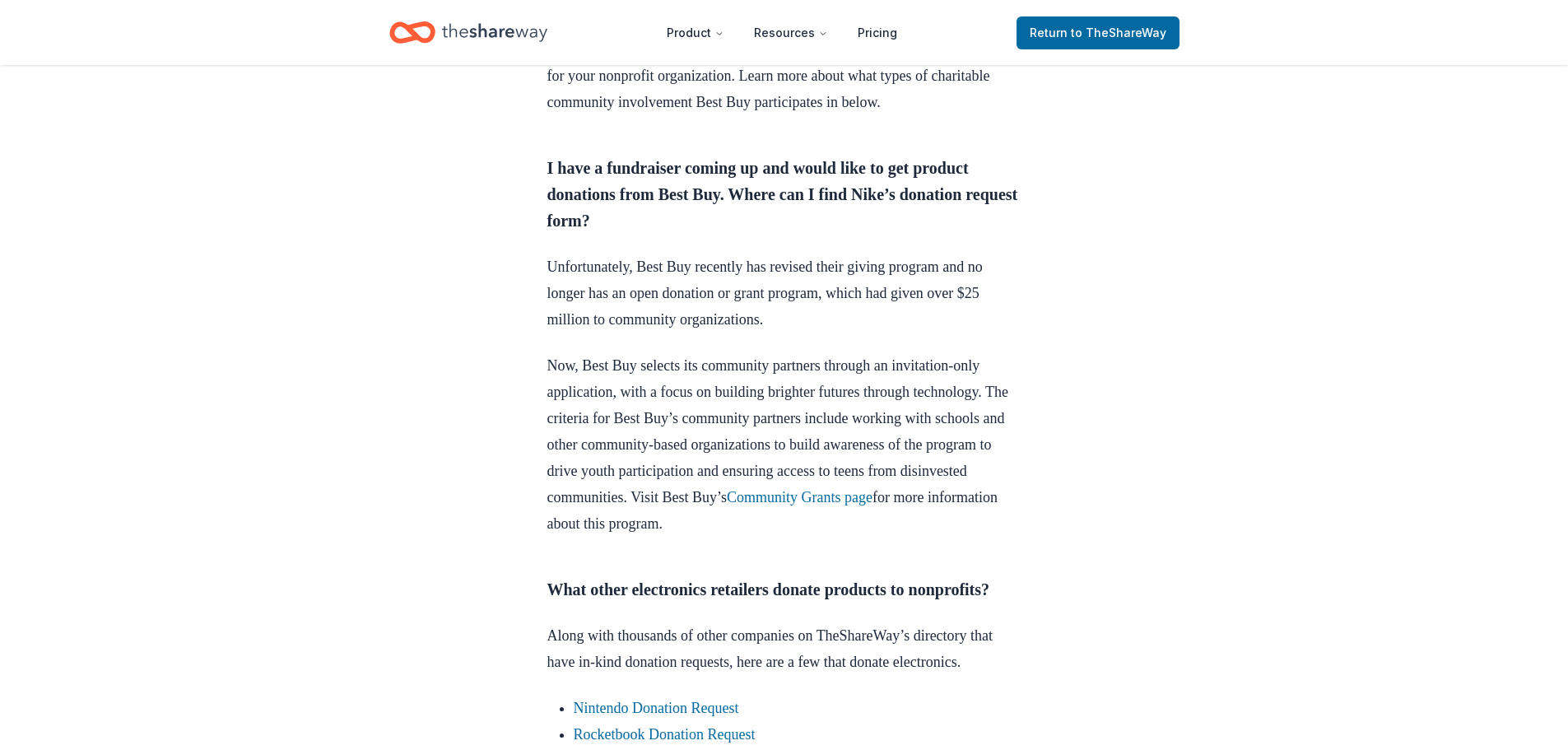
scroll to position [576, 0]
